Goal: Navigation & Orientation: Find specific page/section

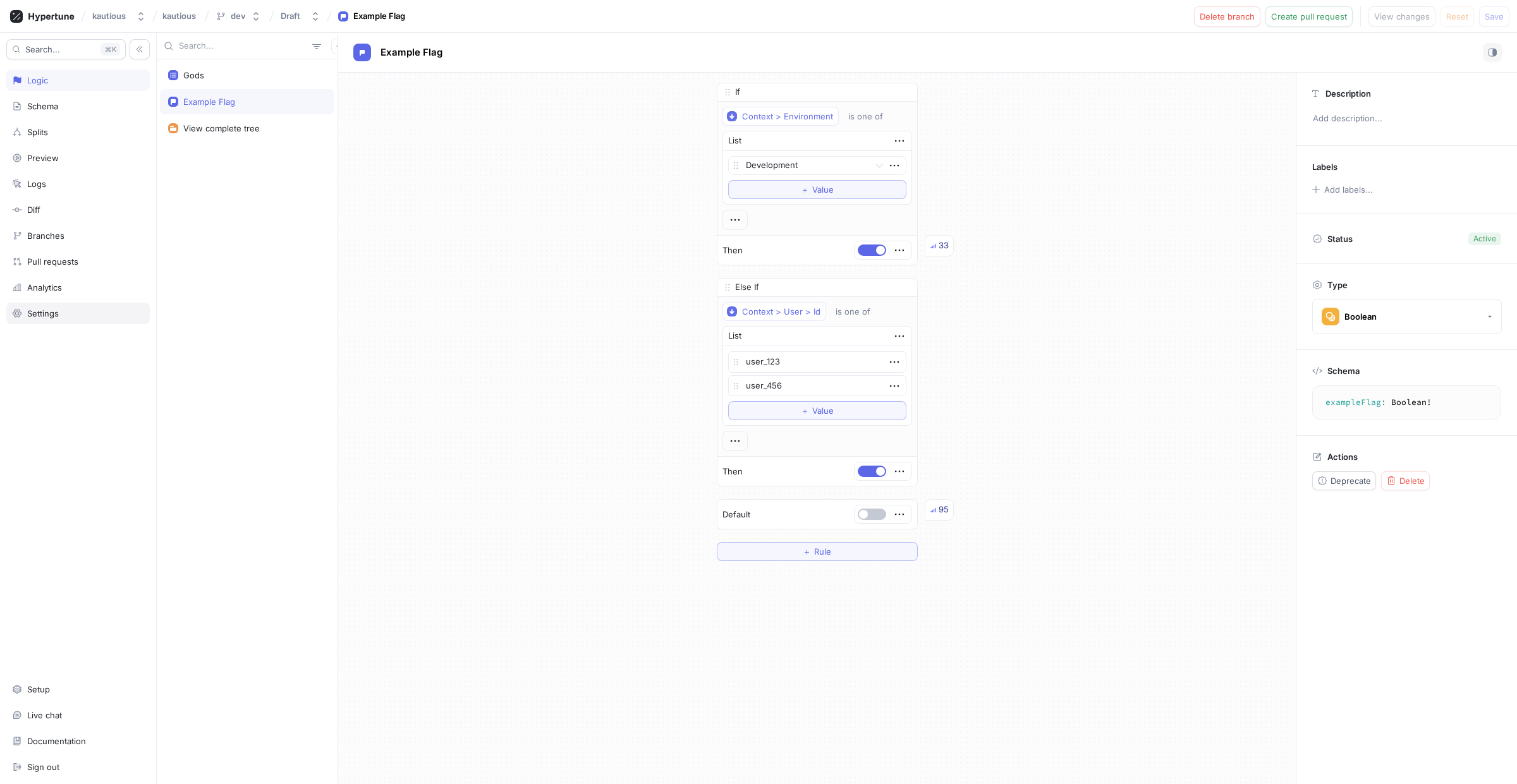
click at [52, 311] on div "Settings" at bounding box center [43, 314] width 32 height 11
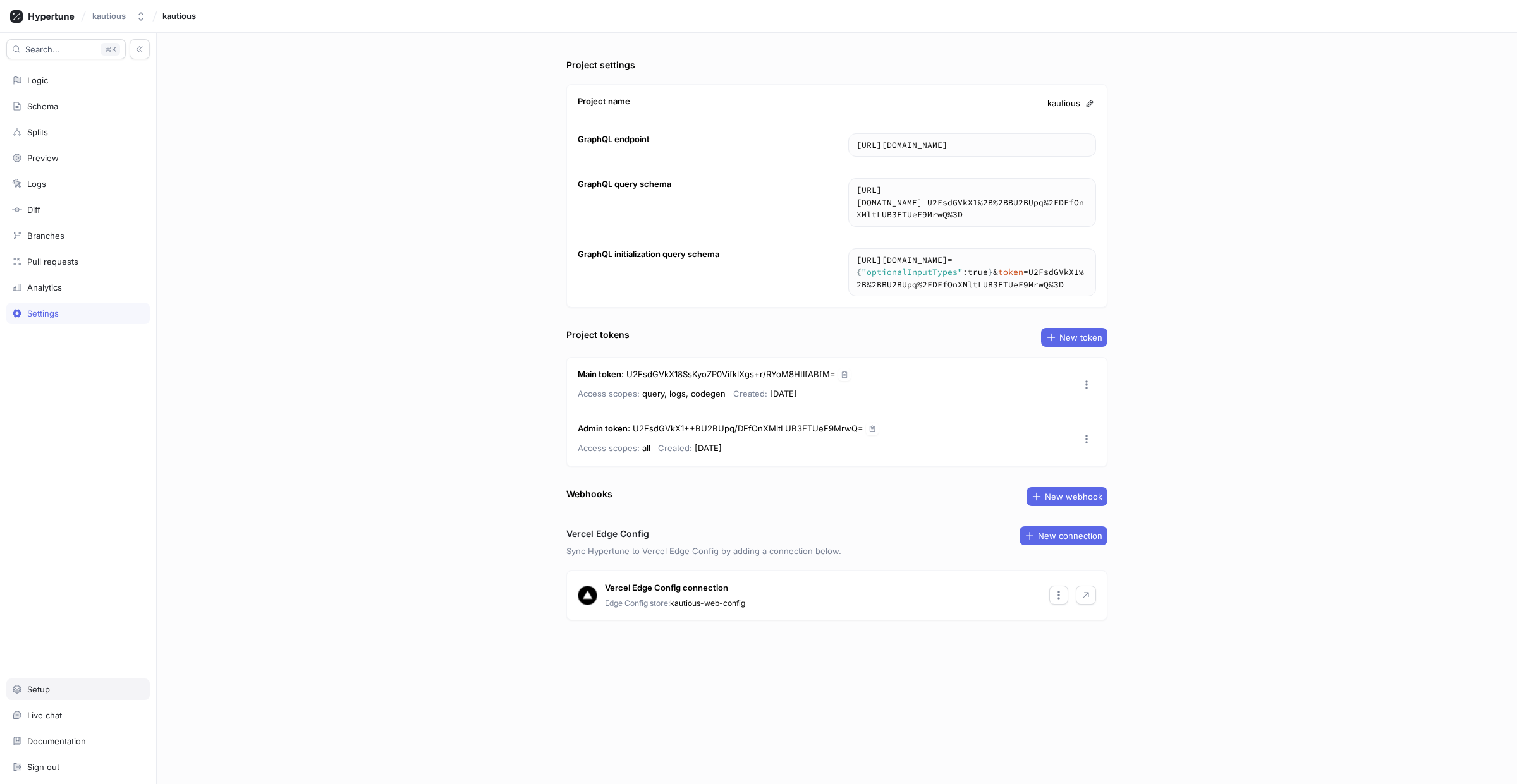
click at [51, 688] on div "Setup" at bounding box center [78, 690] width 132 height 11
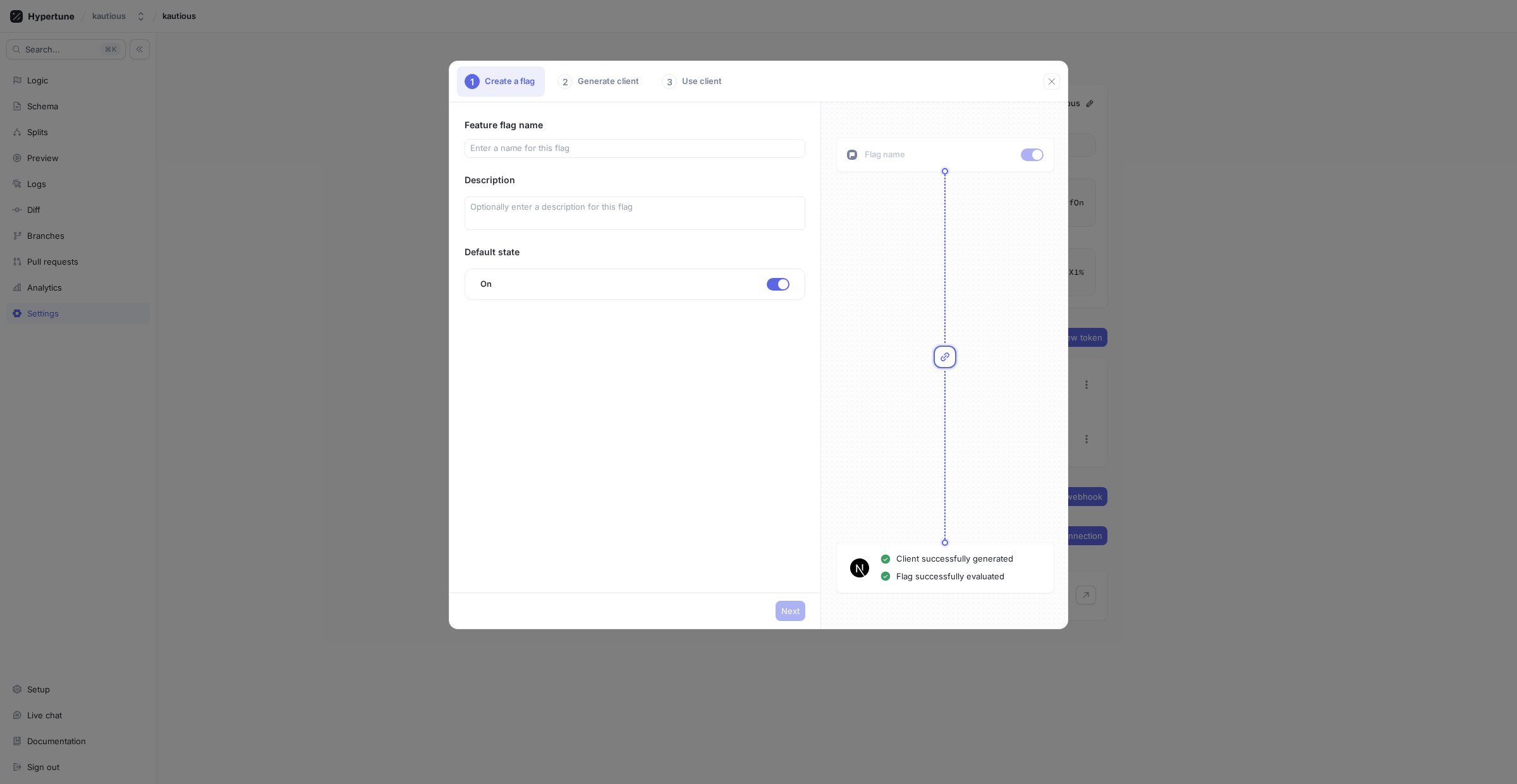
drag, startPoint x: 319, startPoint y: 357, endPoint x: 314, endPoint y: 370, distance: 13.9
click at [319, 358] on div "1 Create a flag 2 Generate client 3 Use client Feature flag name Description De…" at bounding box center [758, 392] width 1517 height 784
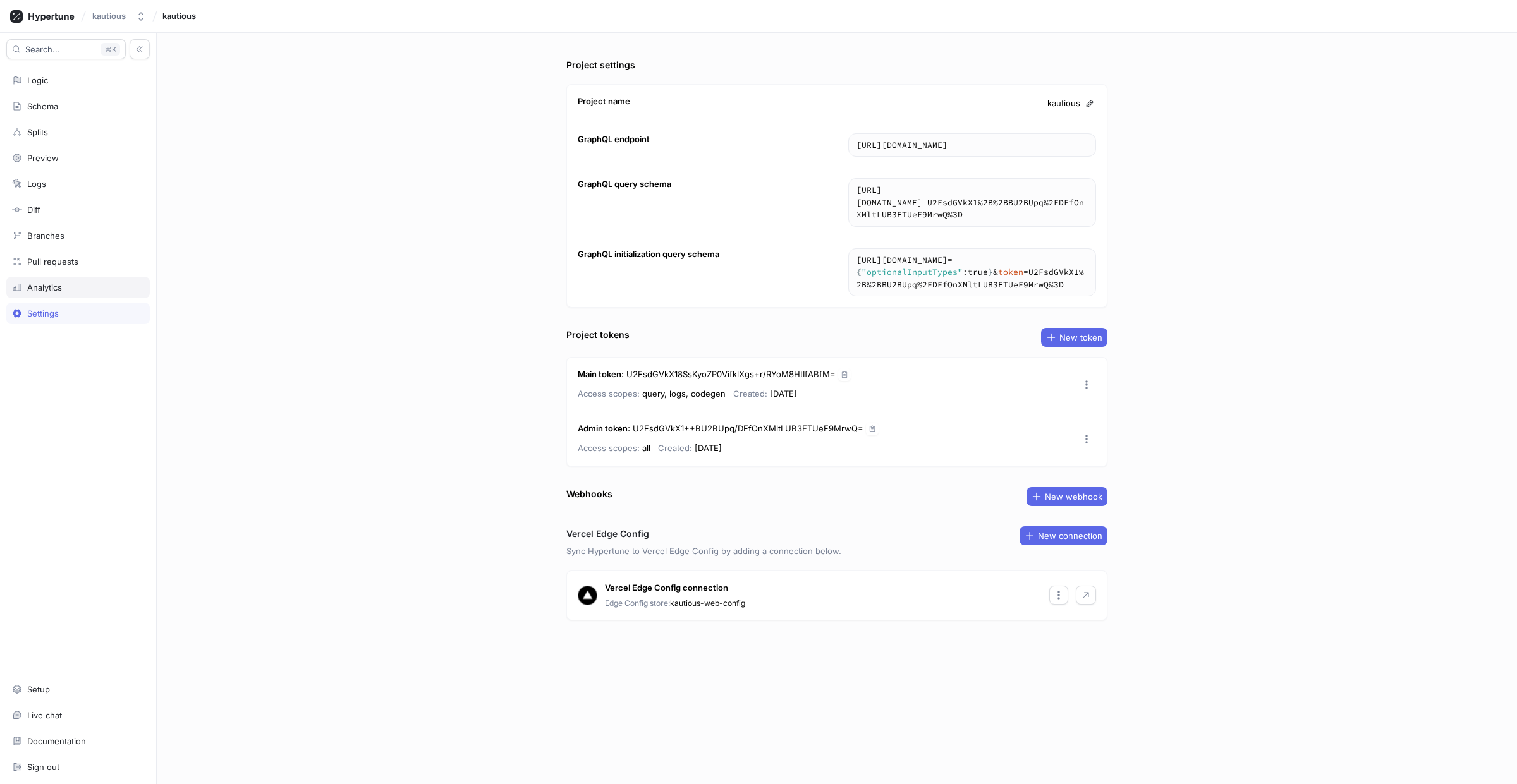
click at [53, 293] on div "Analytics" at bounding box center [45, 287] width 35 height 11
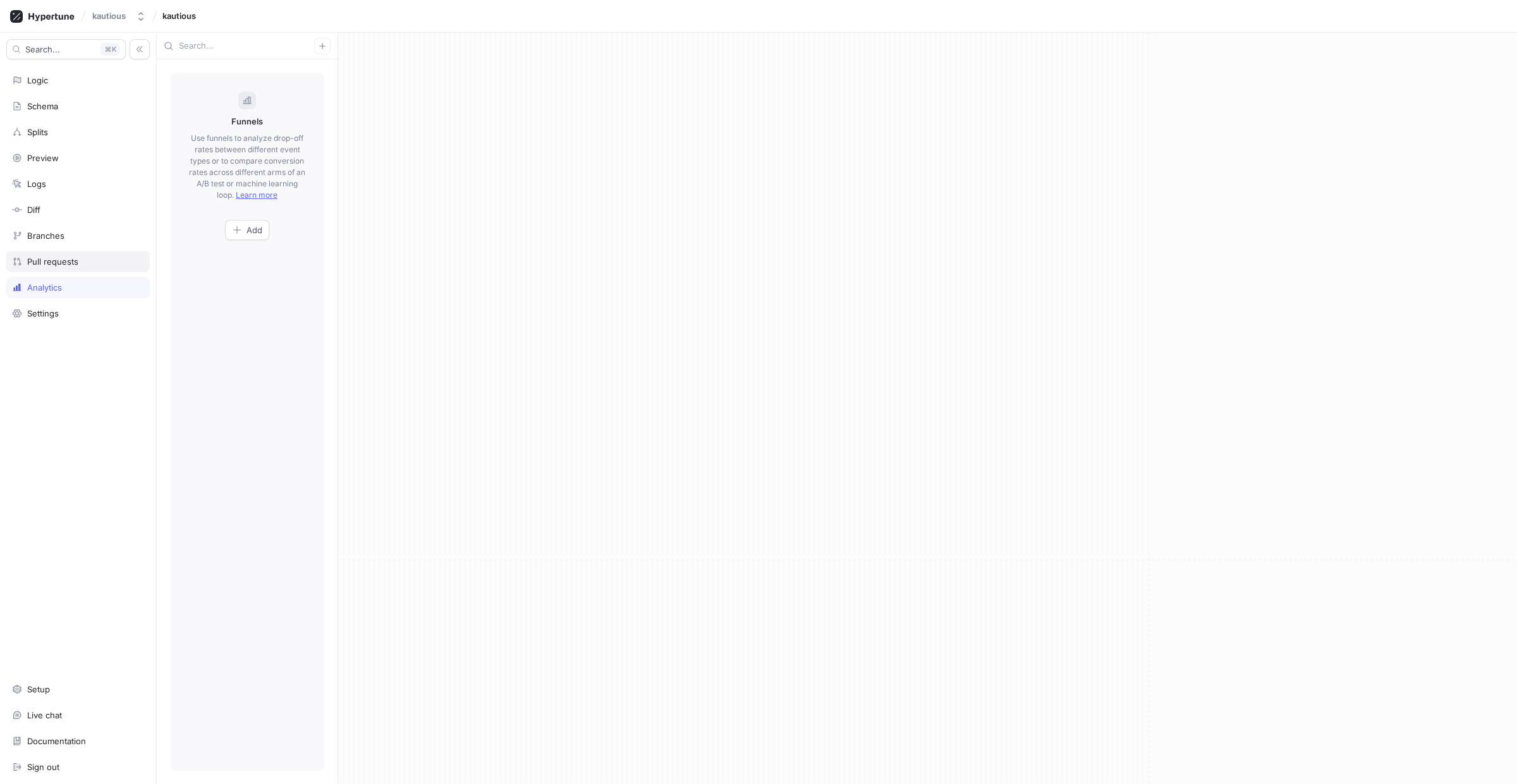
click at [50, 271] on div "Pull requests" at bounding box center [77, 261] width 143 height 21
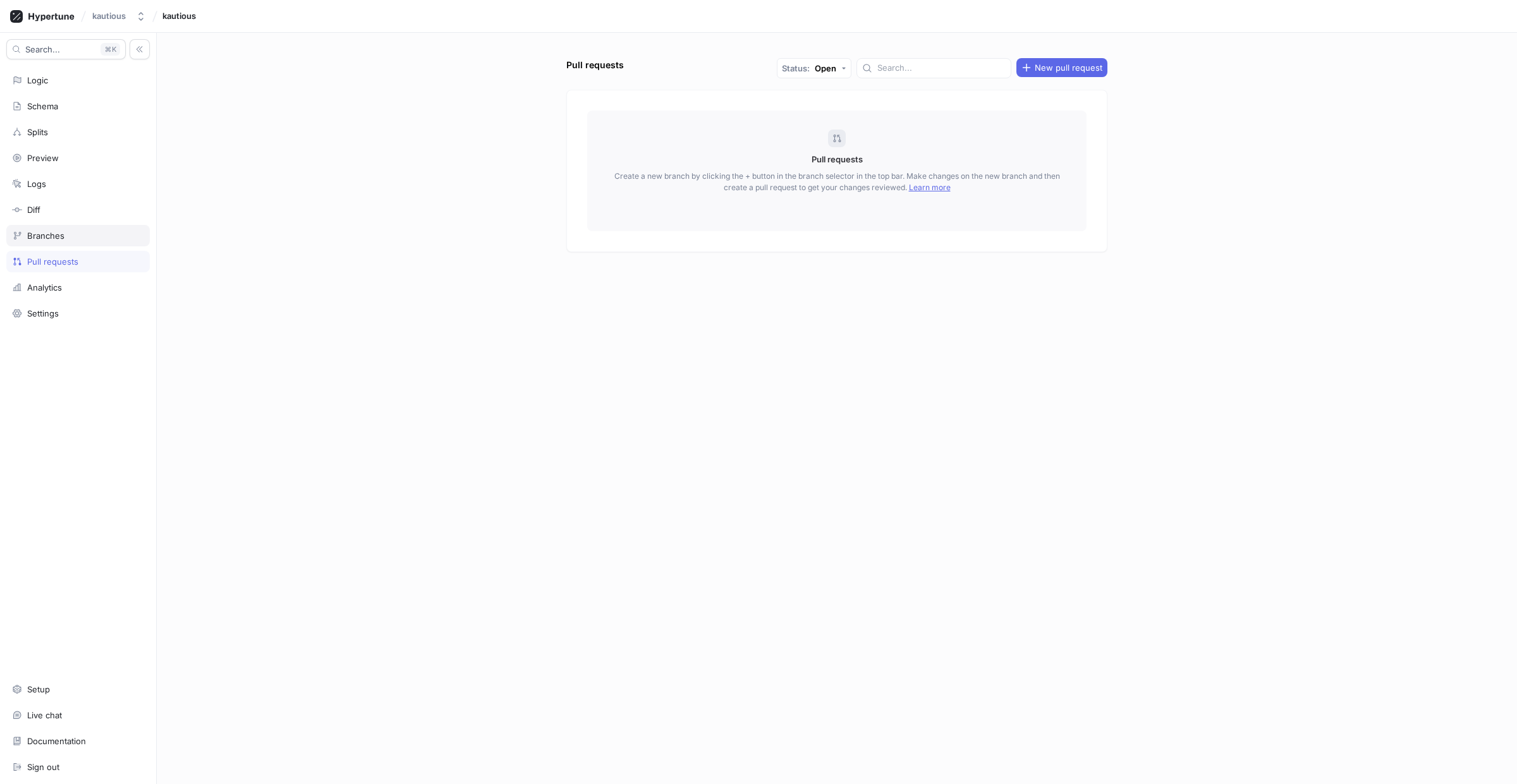
click at [53, 230] on div "Branches" at bounding box center [77, 236] width 143 height 21
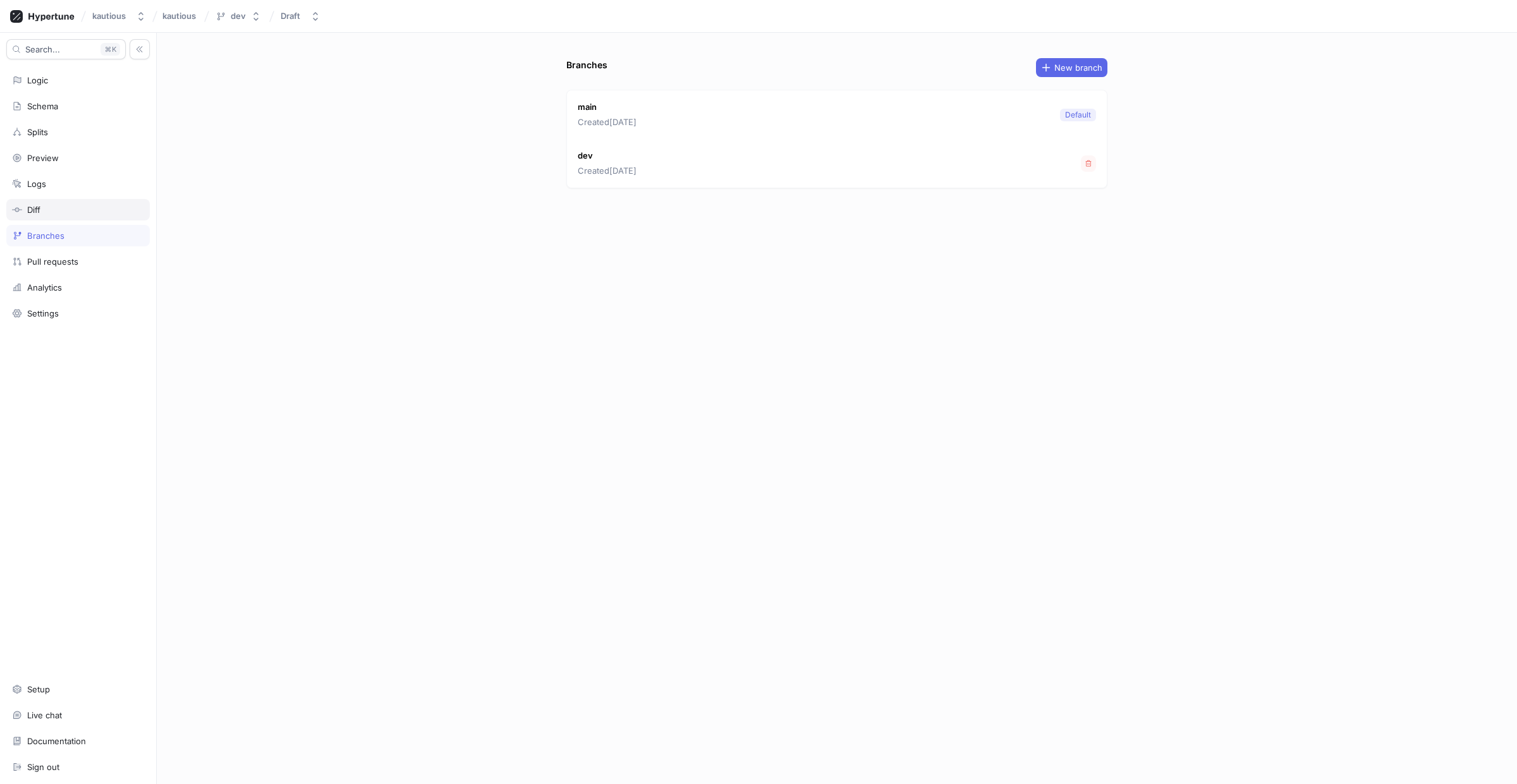
click at [53, 209] on div "Diff" at bounding box center [78, 210] width 132 height 11
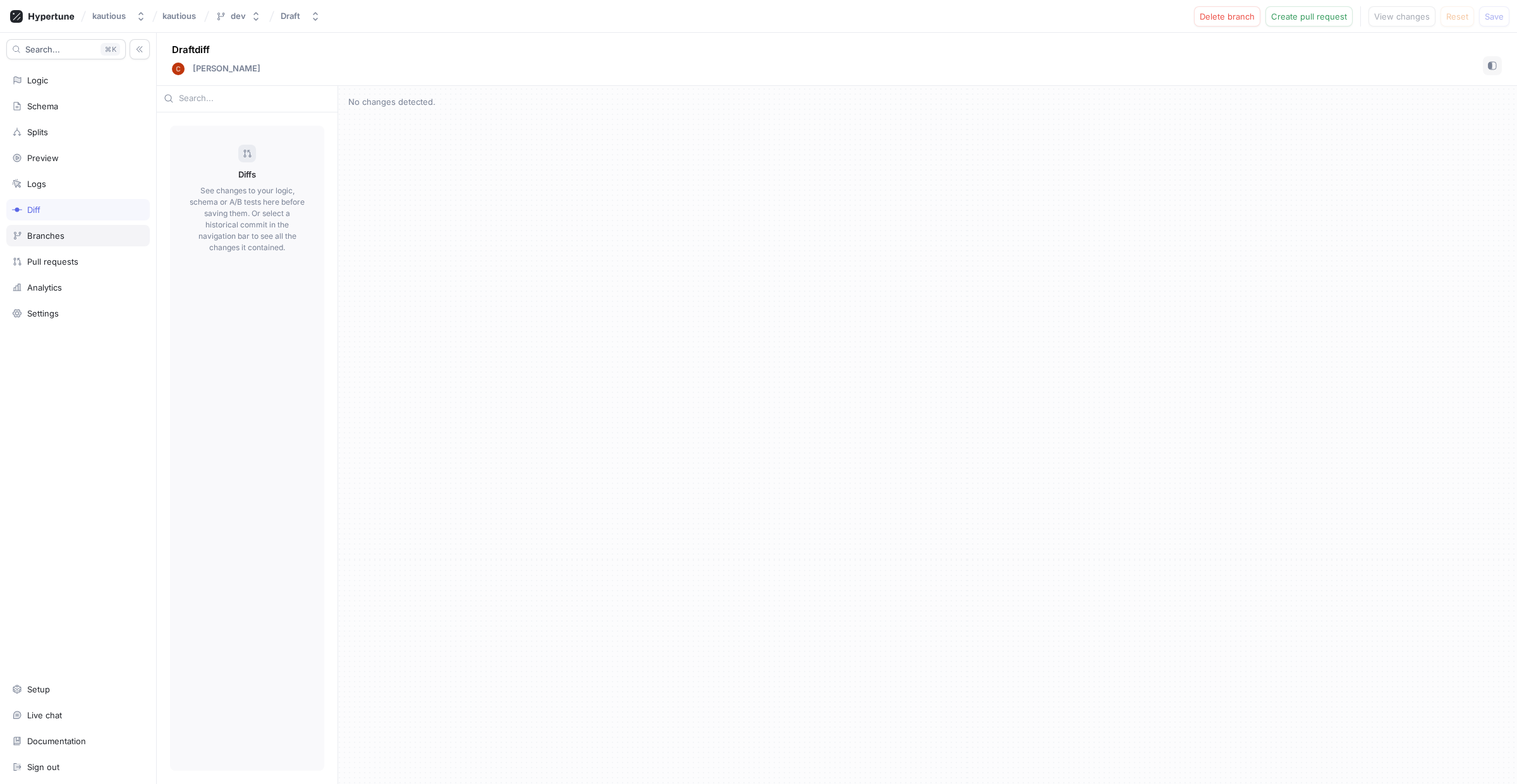
click at [40, 232] on div "Branches" at bounding box center [46, 236] width 37 height 11
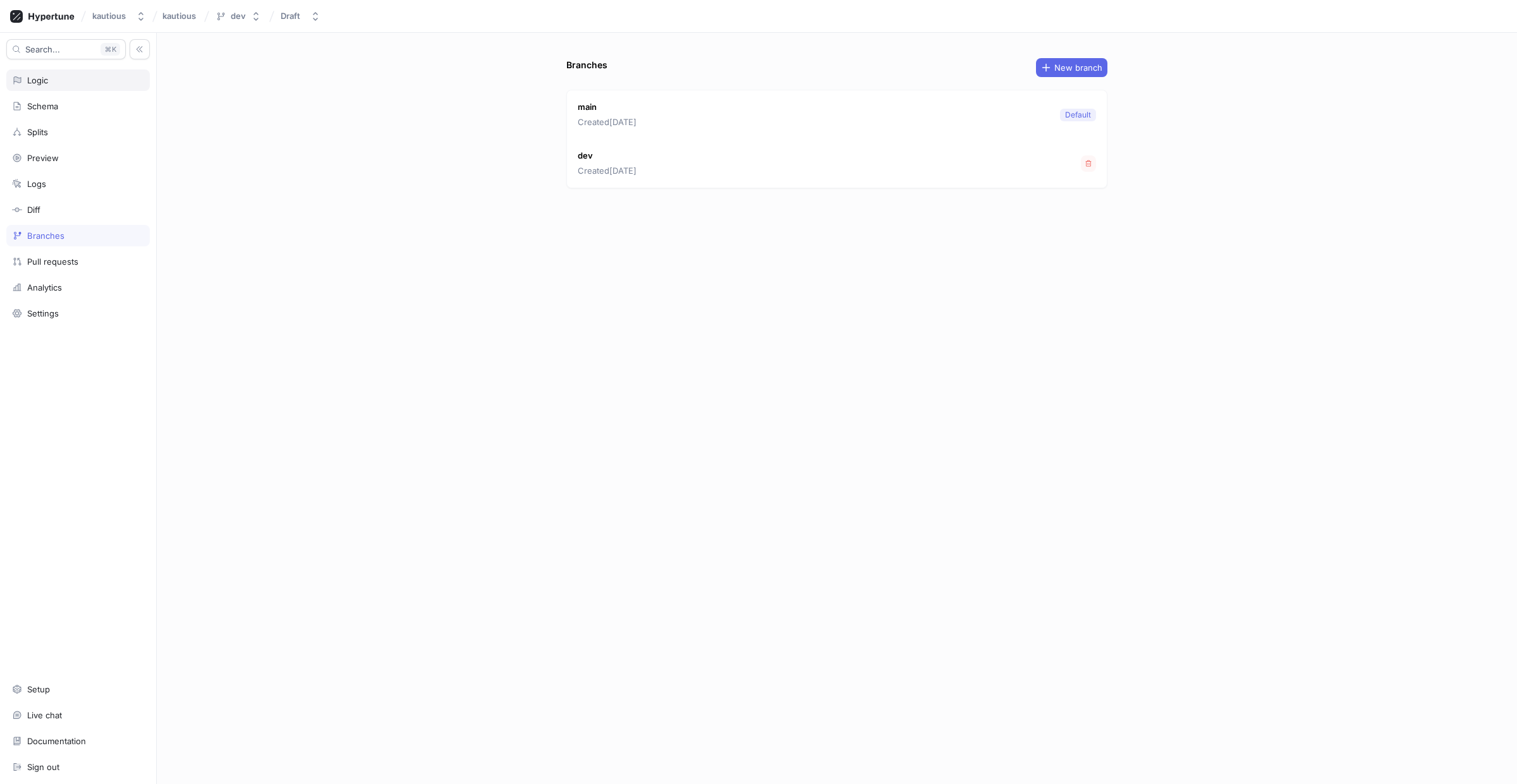
click at [64, 80] on div "Logic" at bounding box center [78, 81] width 132 height 11
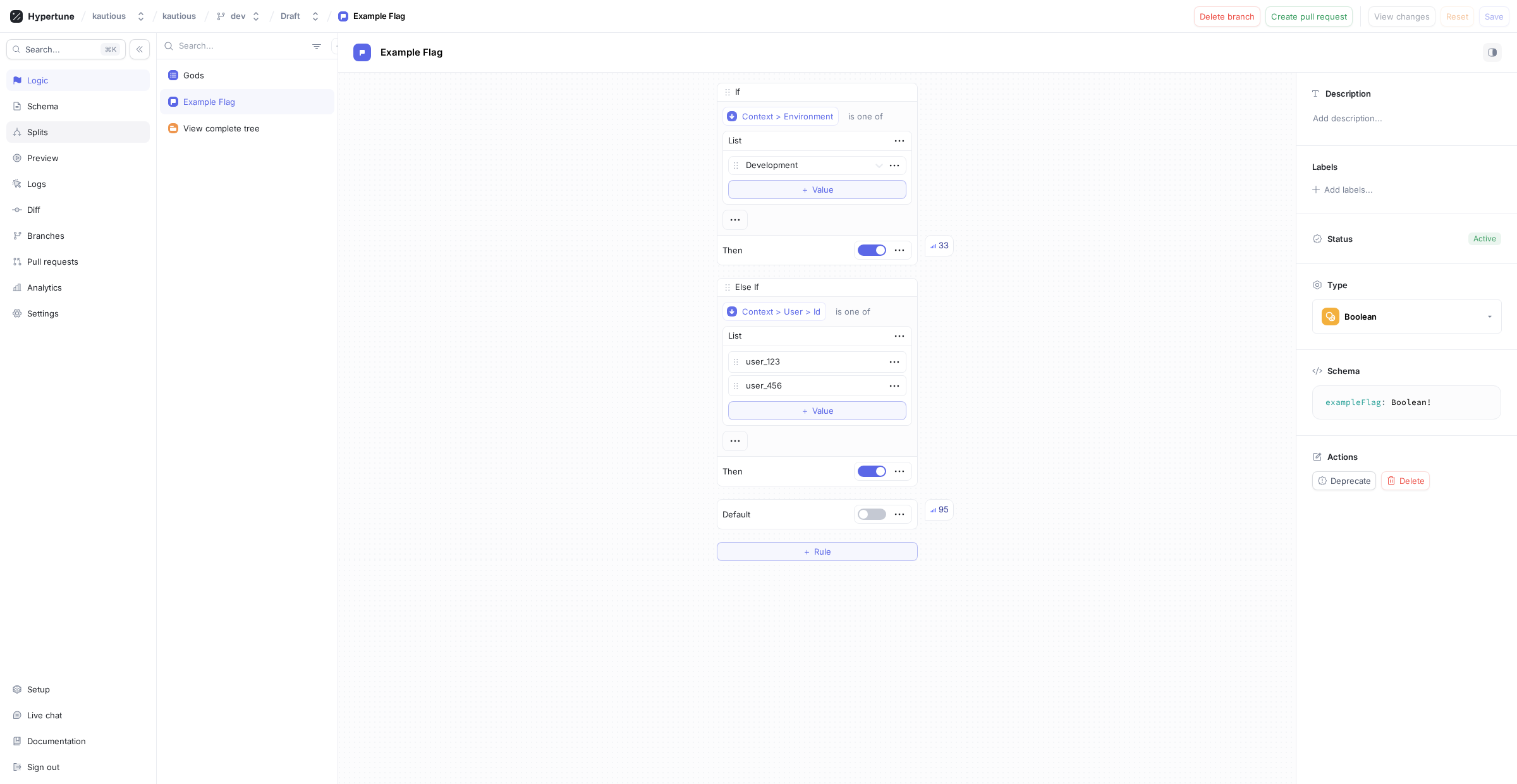
click at [33, 141] on div "Splits" at bounding box center [77, 132] width 143 height 21
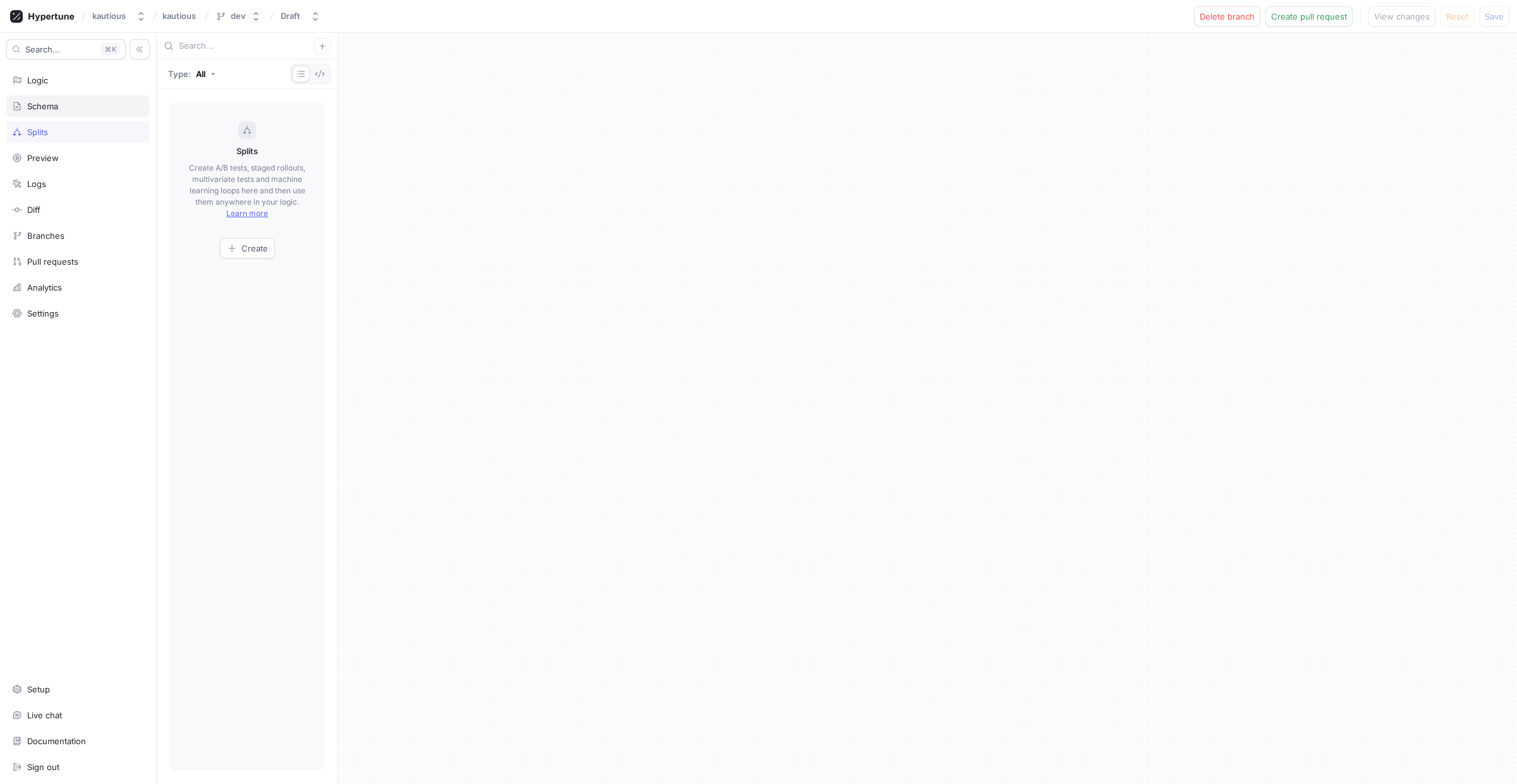
click at [49, 113] on div "Schema" at bounding box center [77, 106] width 143 height 21
click at [58, 71] on div "Logic" at bounding box center [77, 80] width 143 height 21
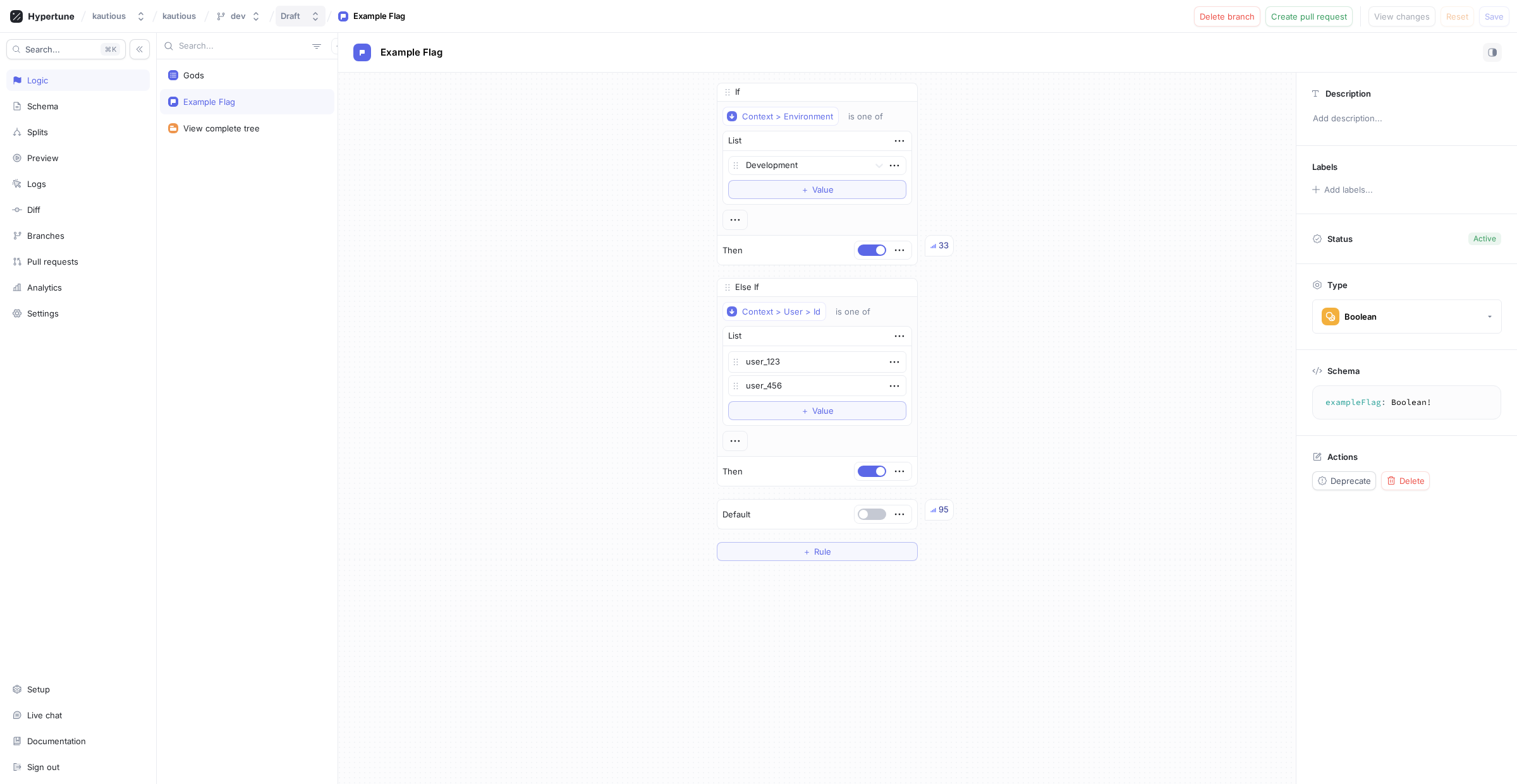
click at [310, 15] on icon "button" at bounding box center [316, 17] width 11 height 11
click at [290, 67] on span "Draft" at bounding box center [293, 65] width 19 height 11
click at [250, 23] on button "dev" at bounding box center [237, 16] width 55 height 21
click at [265, 124] on p "[DATE] 03:16" at bounding box center [242, 128] width 46 height 11
type textarea "x"
